Goal: Transaction & Acquisition: Book appointment/travel/reservation

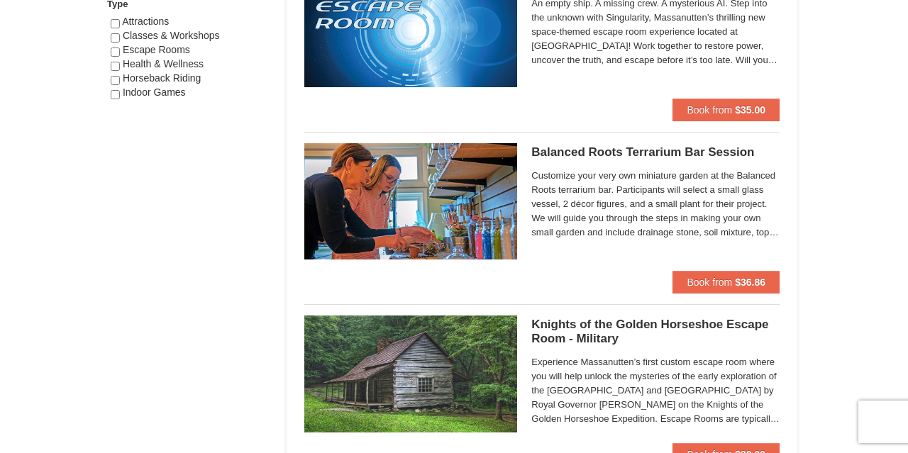
scroll to position [877, 0]
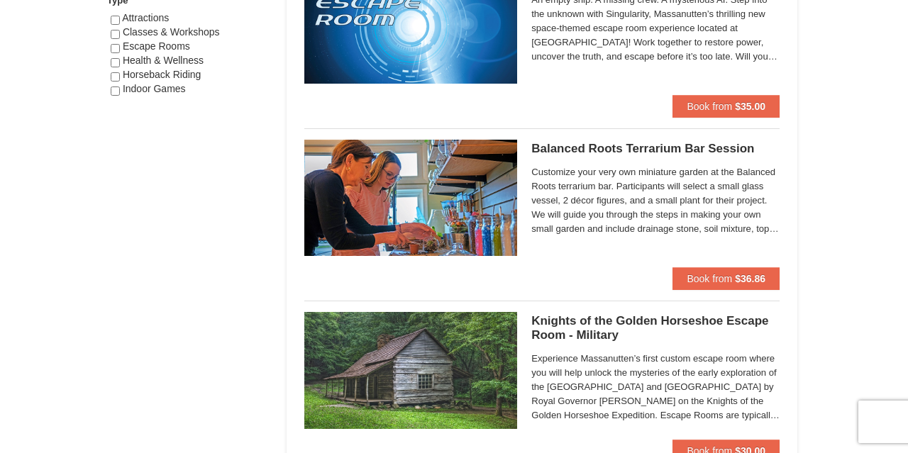
click at [660, 148] on h5 "Balanced Roots Terrarium Bar Session Massanutten Select Classes" at bounding box center [655, 149] width 248 height 14
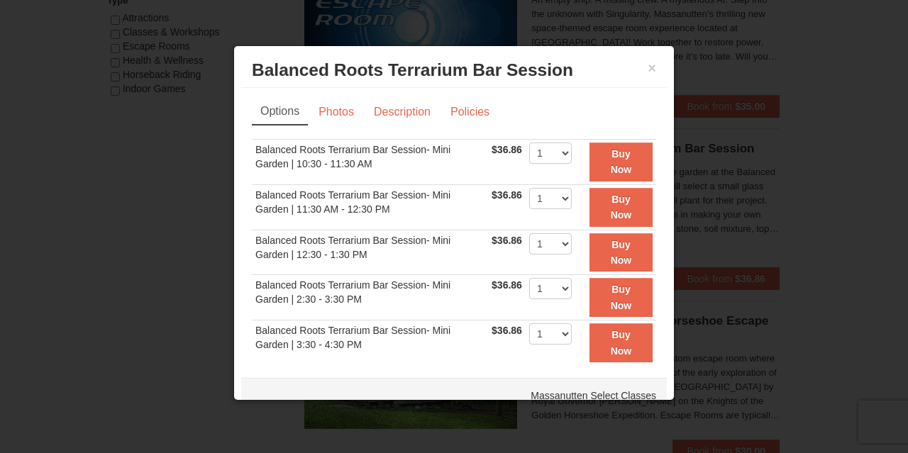
click at [647, 72] on h3 "Balanced Roots Terrarium Bar Session Massanutten Select Classes" at bounding box center [454, 70] width 404 height 21
click at [650, 72] on button "×" at bounding box center [652, 68] width 9 height 14
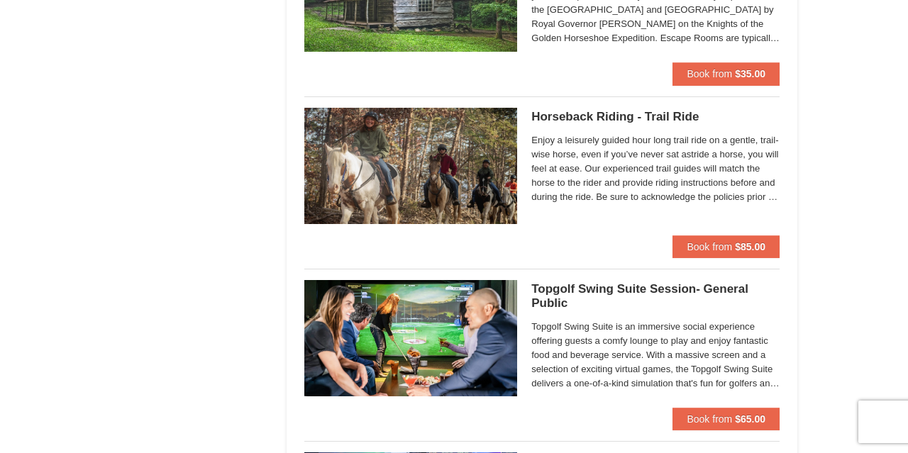
scroll to position [1599, 0]
click at [618, 113] on h5 "Horseback Riding - Trail Ride Woodstone Meadows Stable and Petting Farm" at bounding box center [655, 117] width 248 height 14
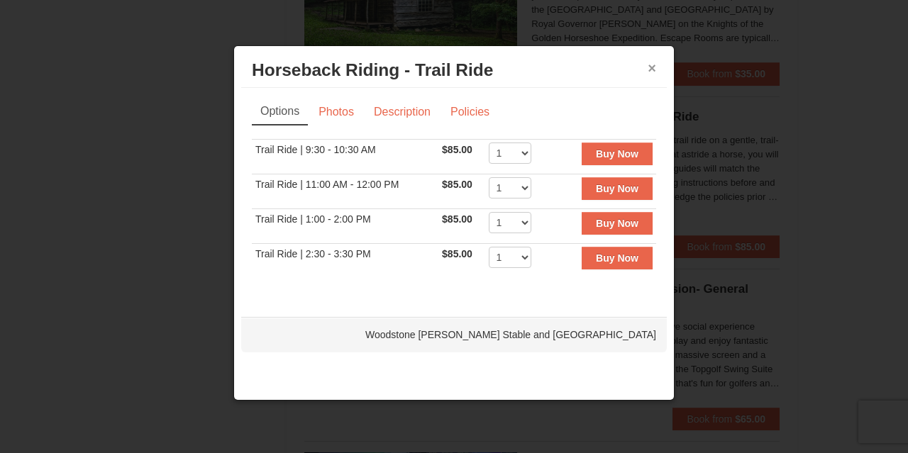
click at [653, 73] on button "×" at bounding box center [652, 68] width 9 height 14
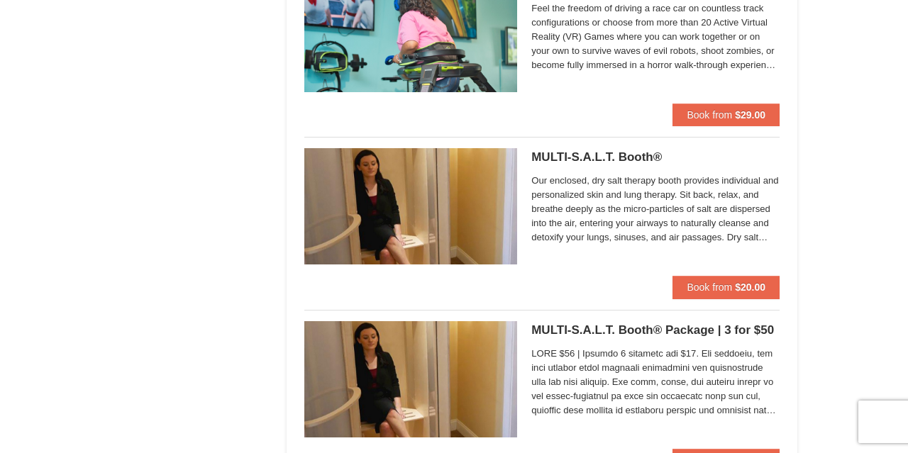
scroll to position [2595, 0]
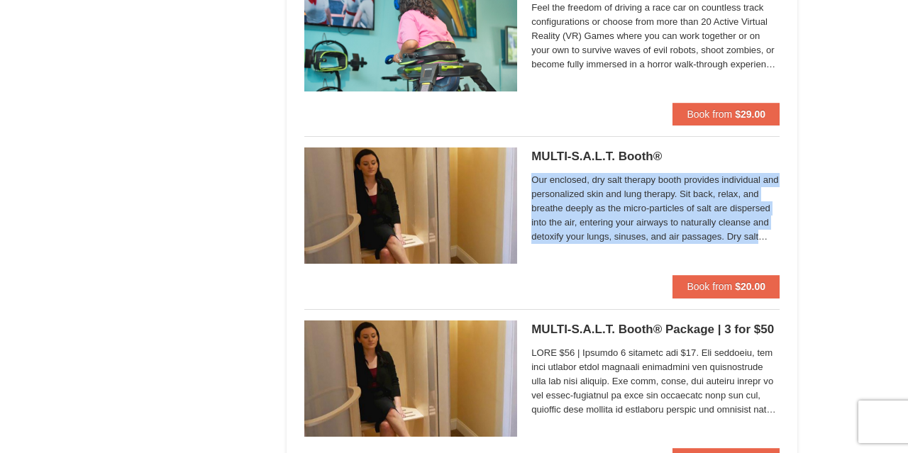
drag, startPoint x: 757, startPoint y: 229, endPoint x: 533, endPoint y: 174, distance: 231.4
click at [533, 174] on span "Our enclosed, dry salt therapy booth provides individual and personalized skin …" at bounding box center [655, 208] width 248 height 71
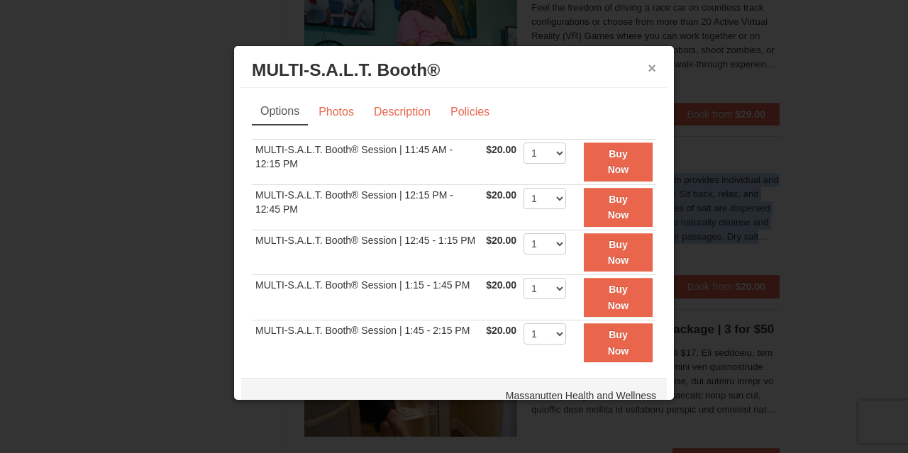
click at [649, 66] on button "×" at bounding box center [652, 68] width 9 height 14
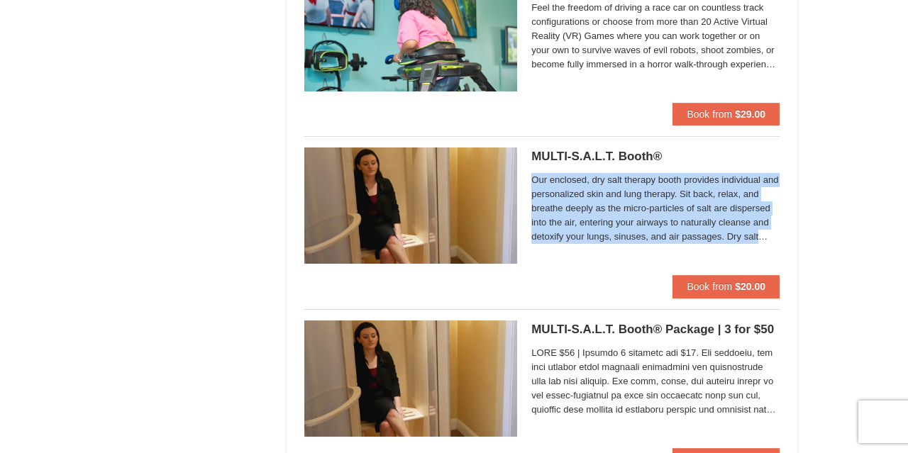
copy span "Our enclosed, dry salt therapy booth provides individual and personalized skin …"
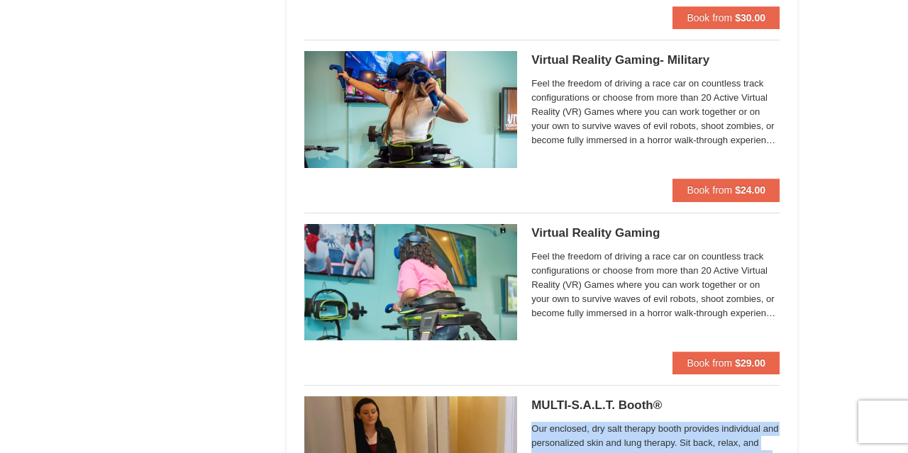
scroll to position [2321, 0]
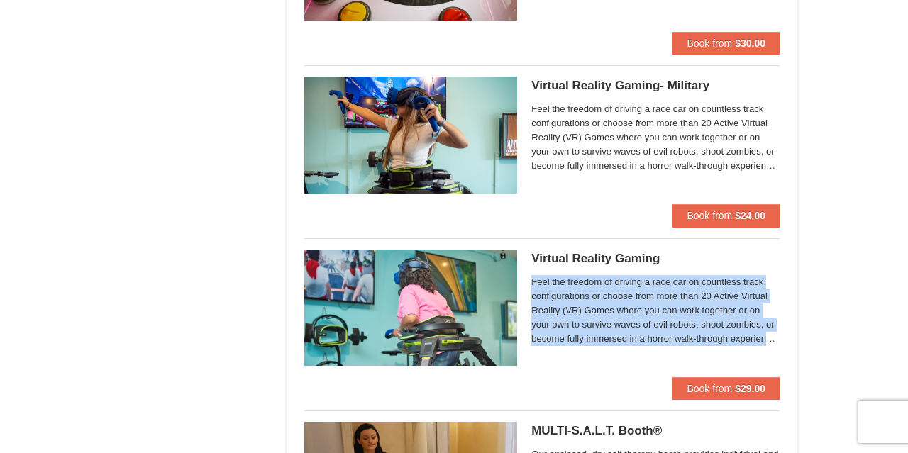
drag, startPoint x: 775, startPoint y: 333, endPoint x: 530, endPoint y: 275, distance: 252.2
click at [530, 275] on div "Virtual Reality Gaming Massanutten Escape Rooms & Virtual Reality Feel the free…" at bounding box center [541, 314] width 475 height 128
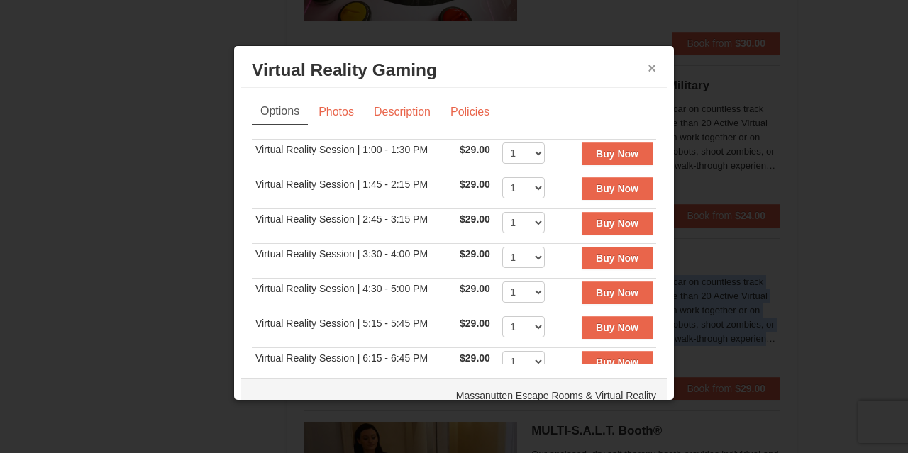
click at [650, 67] on button "×" at bounding box center [652, 68] width 9 height 14
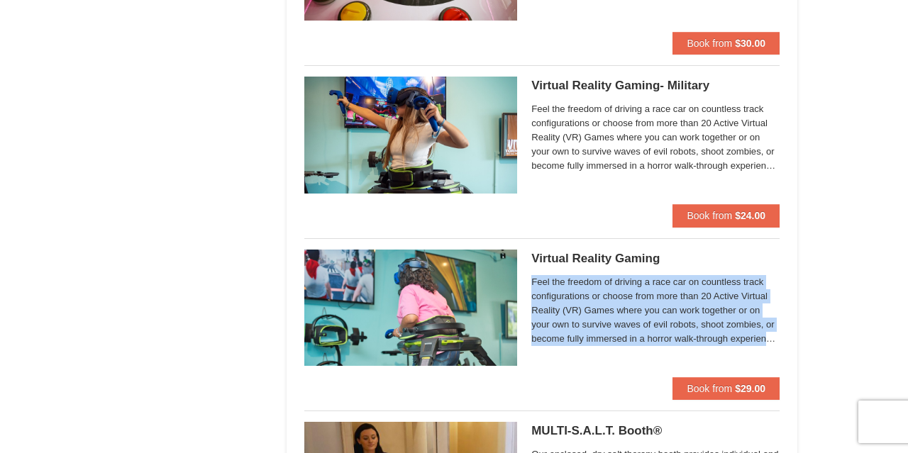
copy span "Feel the freedom of driving a race car on countless track configurations or cho…"
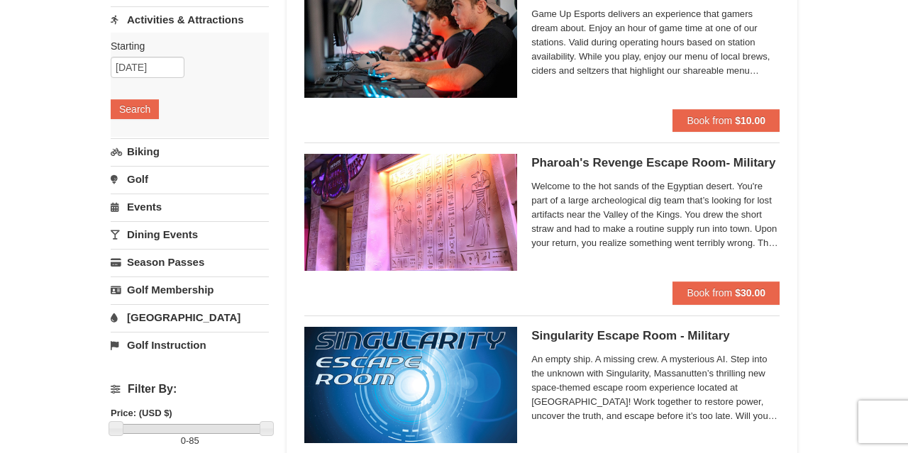
scroll to position [174, 0]
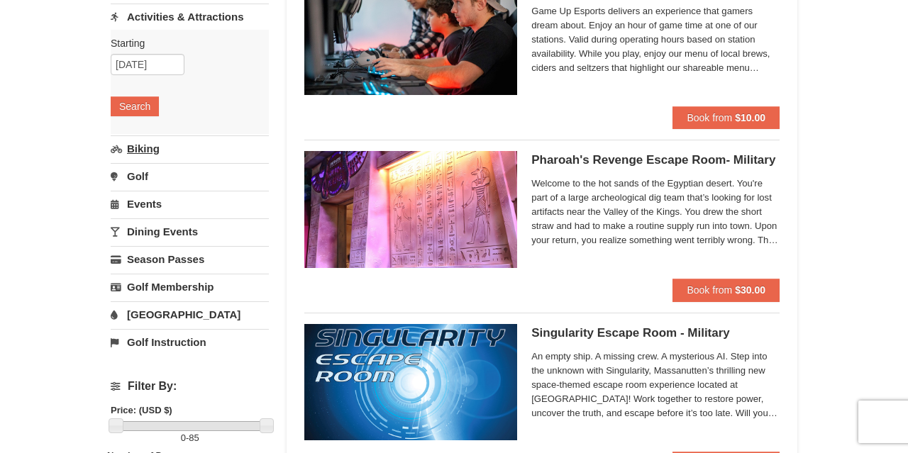
click at [145, 152] on link "Biking" at bounding box center [190, 148] width 158 height 26
click at [141, 136] on button "Search" at bounding box center [135, 134] width 48 height 20
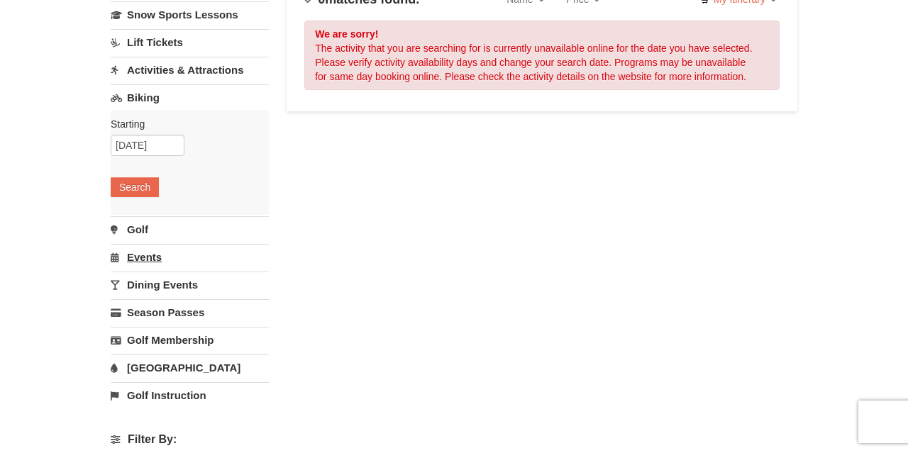
scroll to position [131, 0]
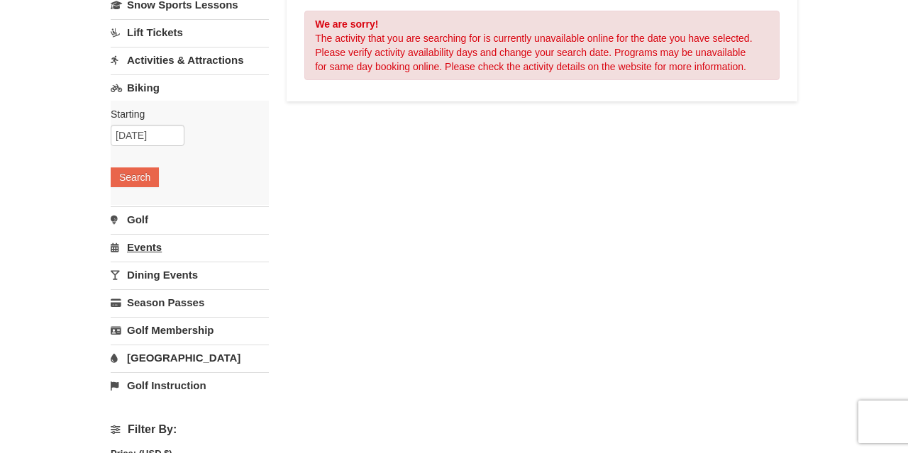
click at [156, 250] on link "Events" at bounding box center [190, 247] width 158 height 26
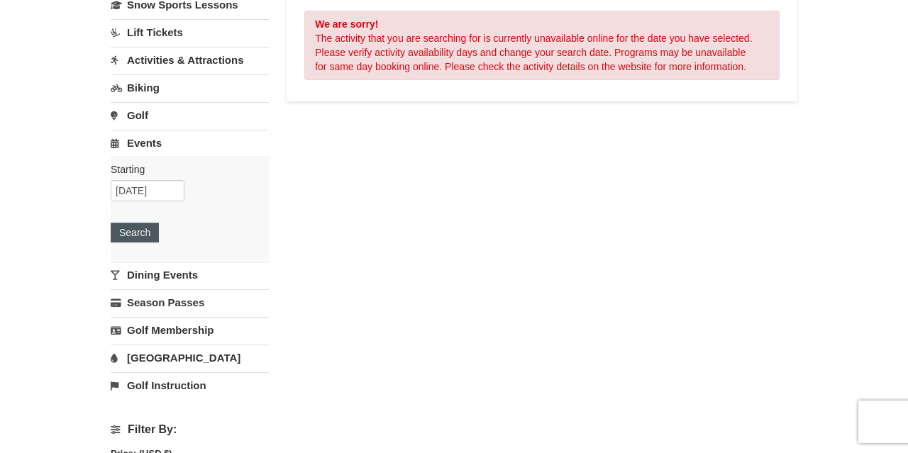
click at [148, 232] on button "Search" at bounding box center [135, 233] width 48 height 20
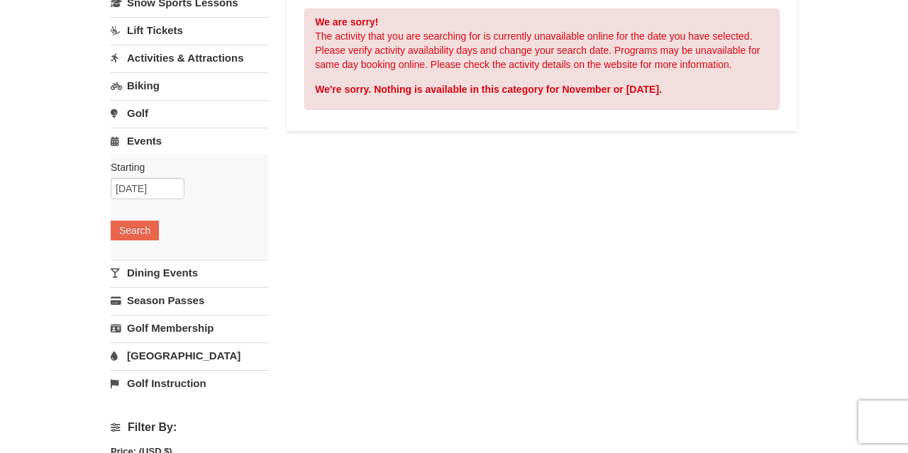
scroll to position [135, 0]
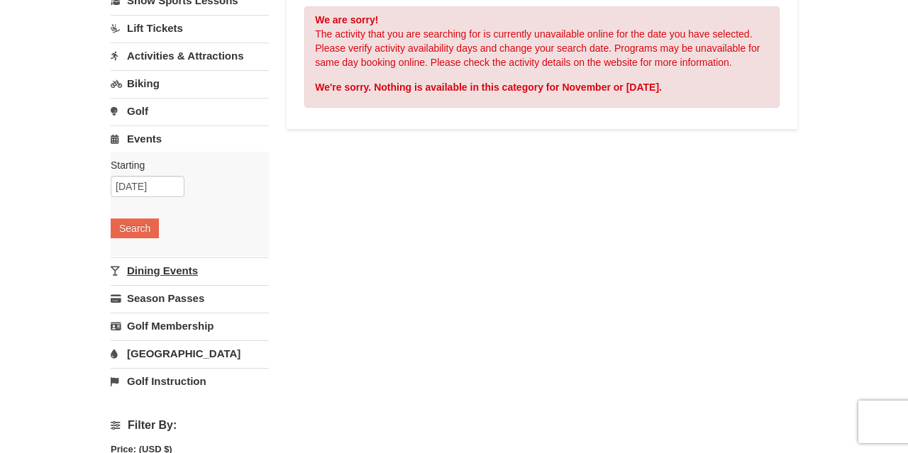
click at [181, 276] on link "Dining Events" at bounding box center [190, 270] width 158 height 26
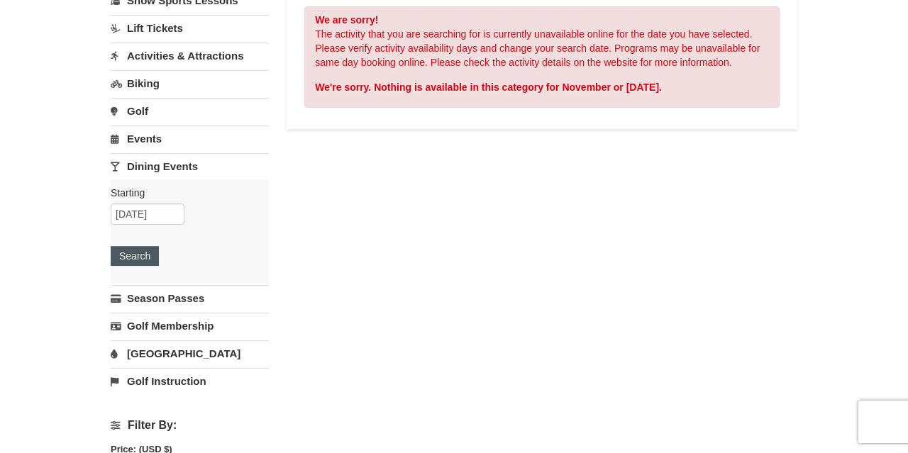
click at [141, 260] on button "Search" at bounding box center [135, 256] width 48 height 20
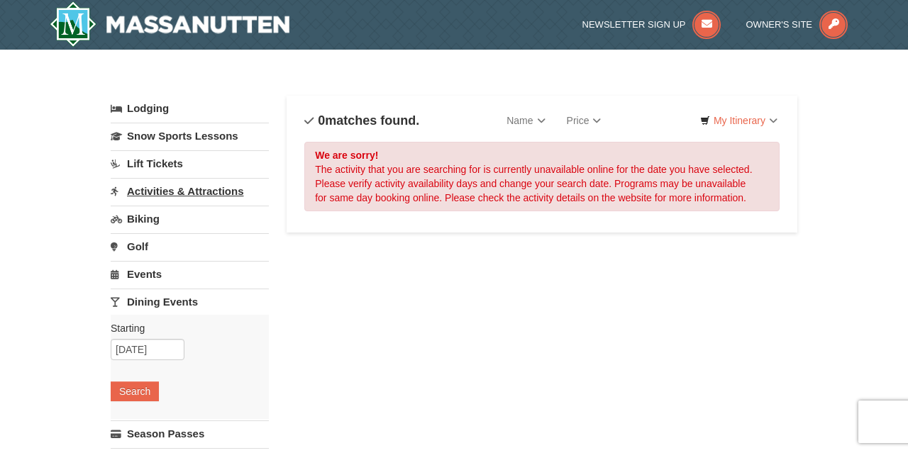
click at [186, 196] on link "Activities & Attractions" at bounding box center [190, 191] width 158 height 26
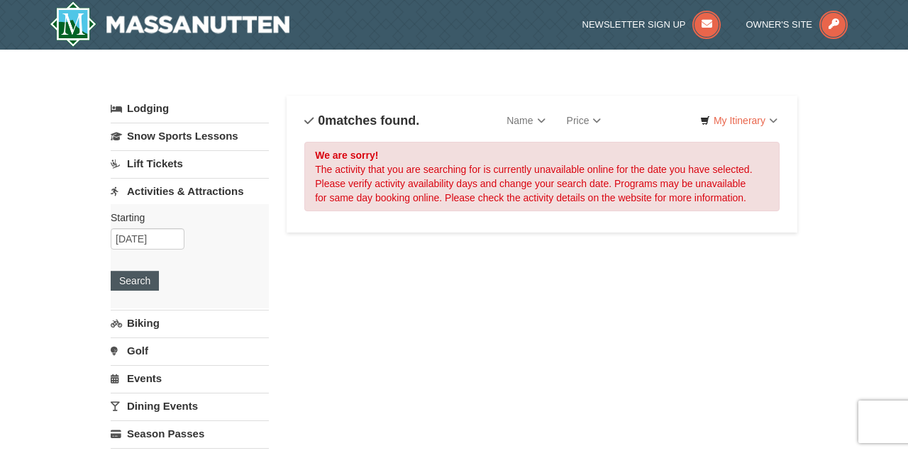
click at [140, 278] on button "Search" at bounding box center [135, 281] width 48 height 20
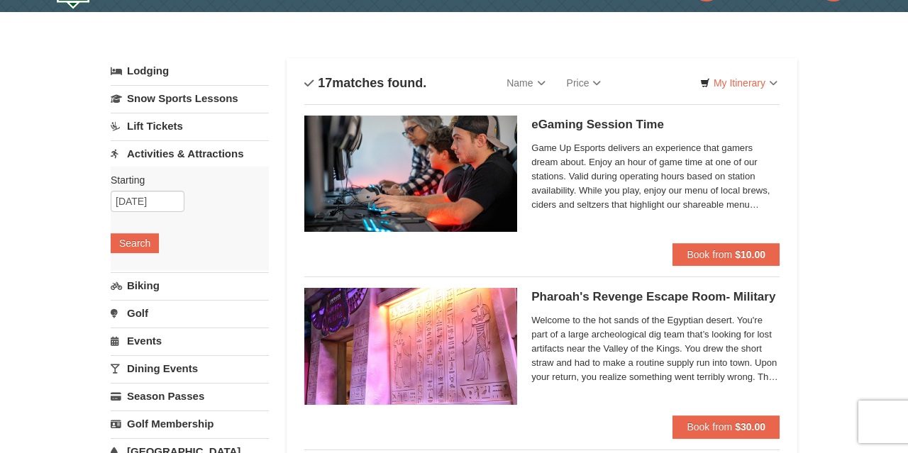
scroll to position [38, 0]
click at [161, 126] on link "Lift Tickets" at bounding box center [190, 126] width 158 height 26
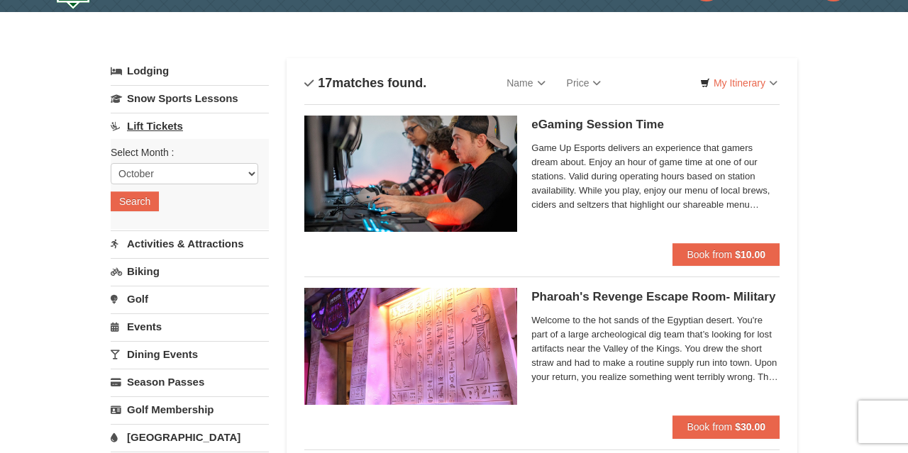
click at [162, 125] on link "Lift Tickets" at bounding box center [190, 126] width 158 height 26
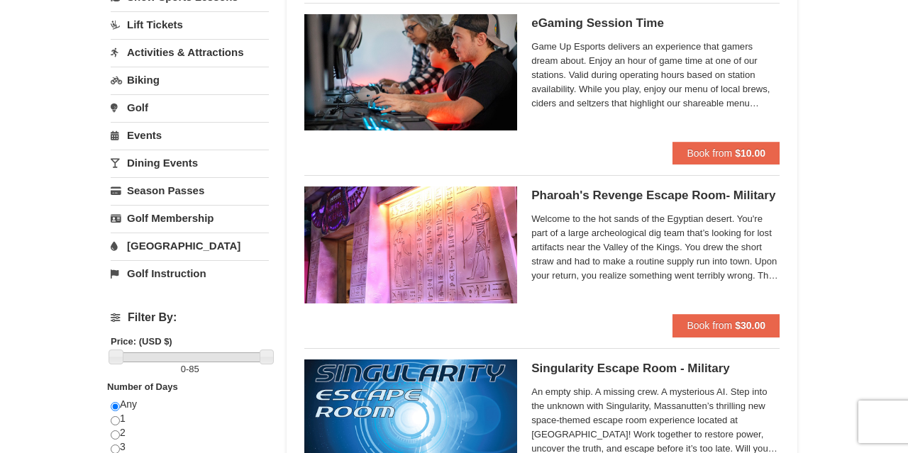
scroll to position [133, 0]
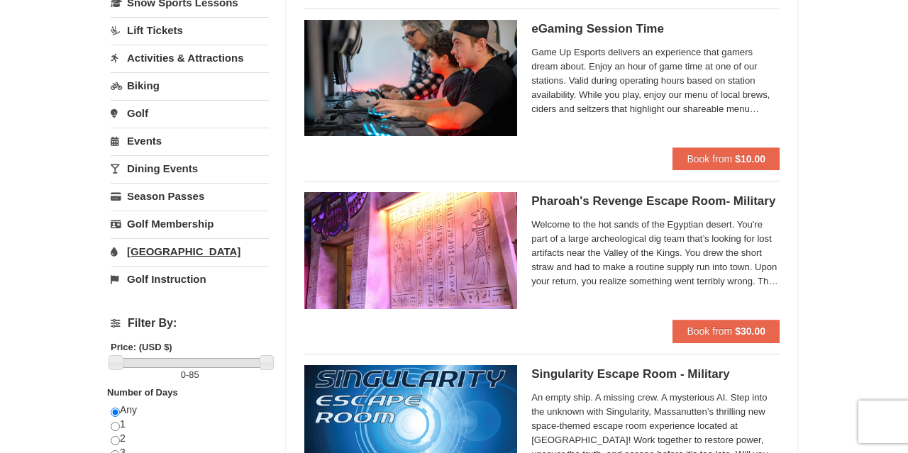
click at [170, 245] on link "[GEOGRAPHIC_DATA]" at bounding box center [190, 251] width 158 height 26
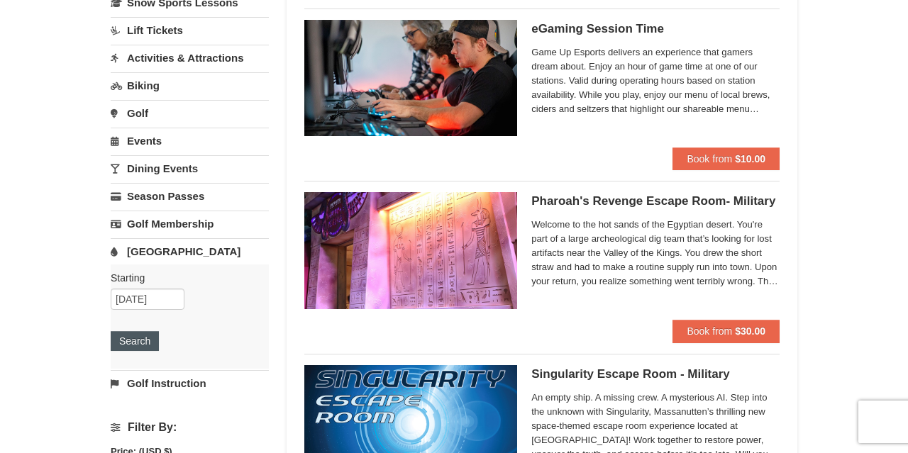
click at [150, 343] on button "Search" at bounding box center [135, 341] width 48 height 20
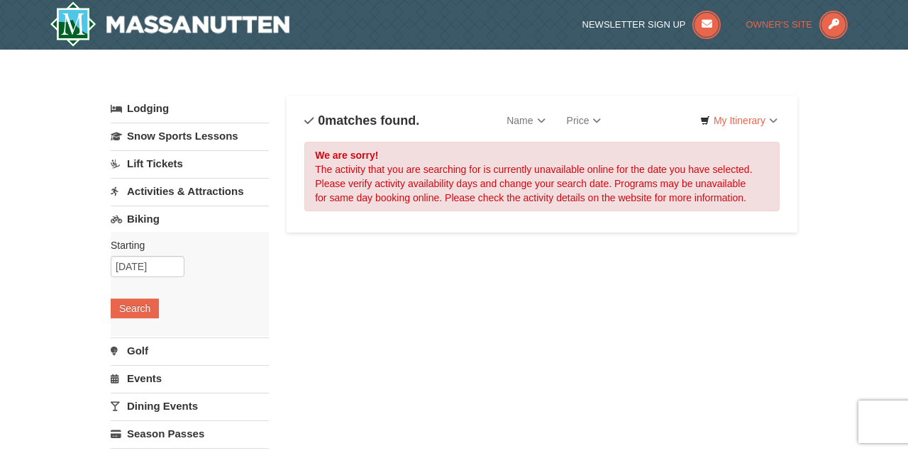
click at [833, 26] on icon at bounding box center [833, 25] width 28 height 28
